Goal: Navigation & Orientation: Find specific page/section

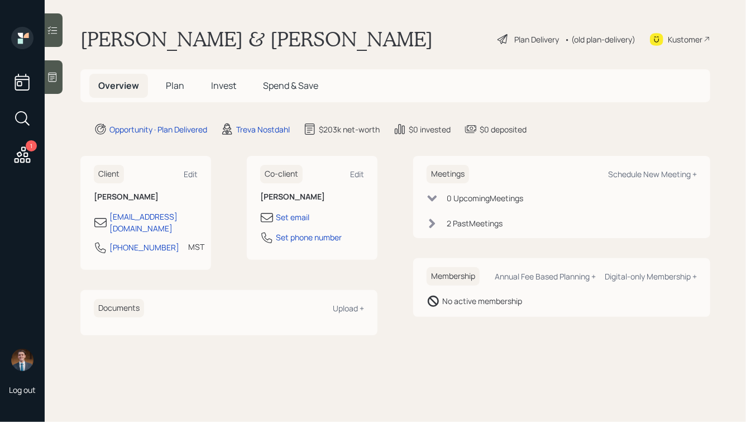
click at [168, 83] on span "Plan" at bounding box center [175, 85] width 18 height 12
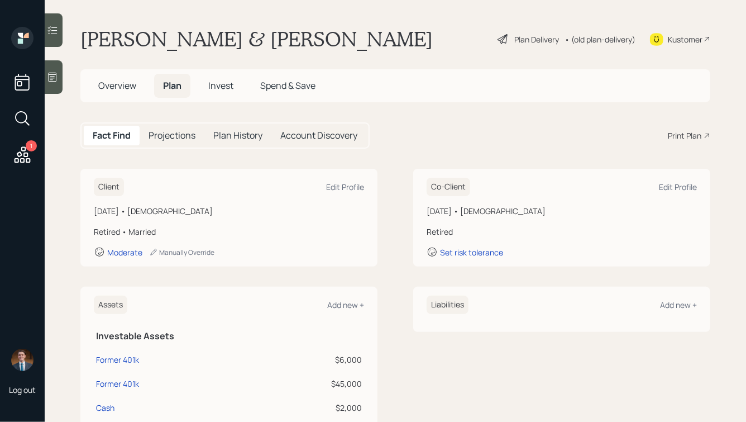
click at [23, 157] on icon at bounding box center [22, 155] width 20 height 20
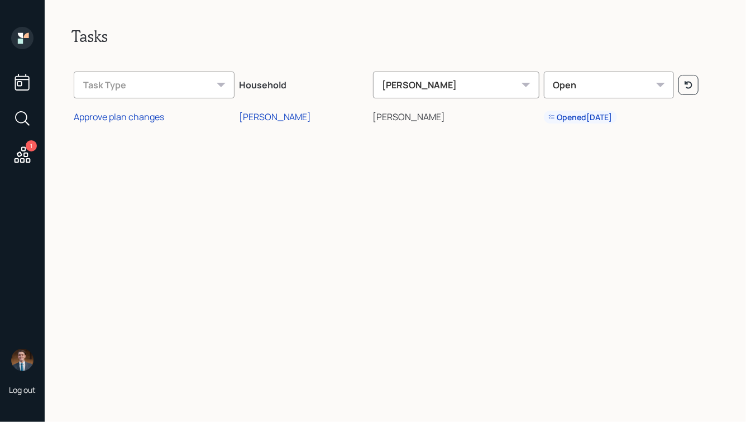
click at [16, 38] on icon at bounding box center [22, 38] width 22 height 22
